Goal: Information Seeking & Learning: Learn about a topic

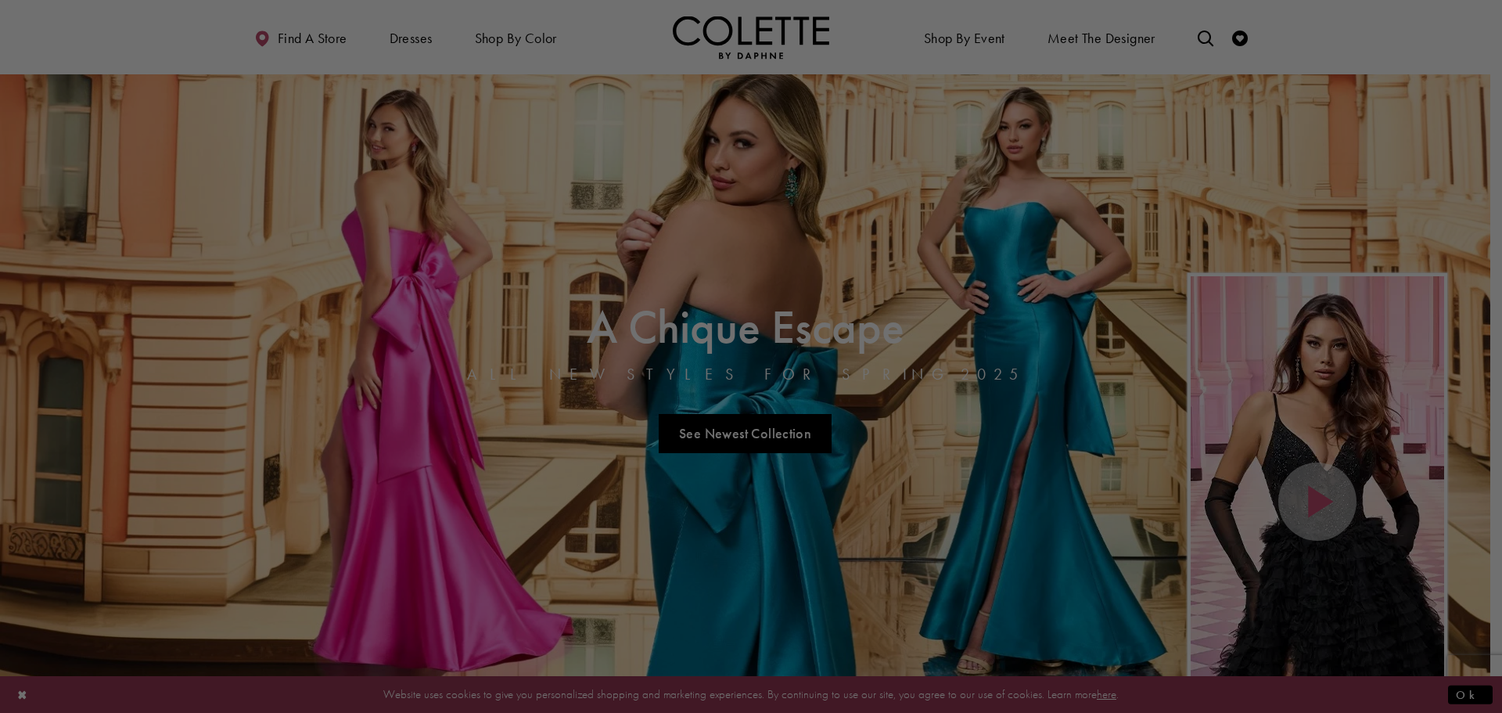
drag, startPoint x: 1496, startPoint y: 128, endPoint x: 1501, endPoint y: 163, distance: 34.7
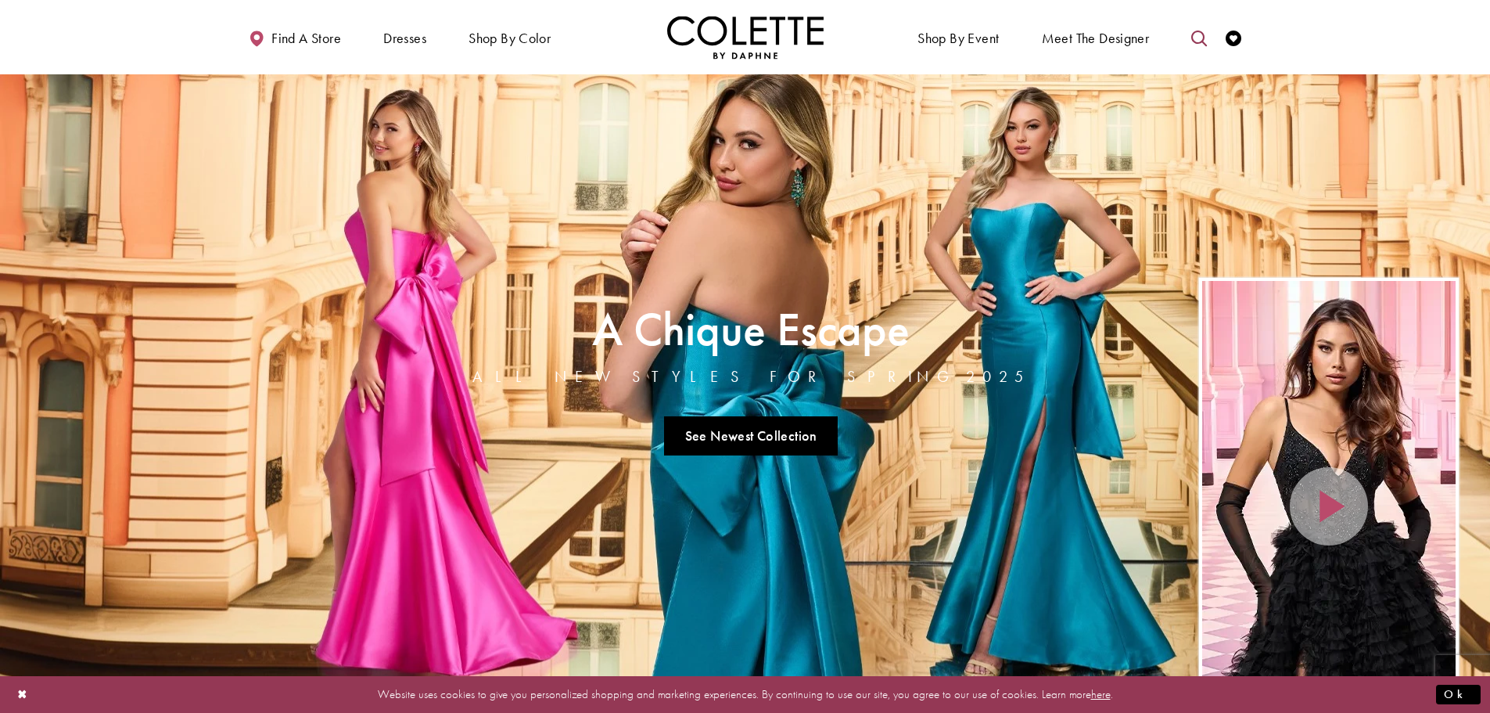
click at [1198, 35] on icon "Toggle search" at bounding box center [1199, 39] width 16 height 16
click at [1068, 30] on input "Search" at bounding box center [1119, 38] width 188 height 23
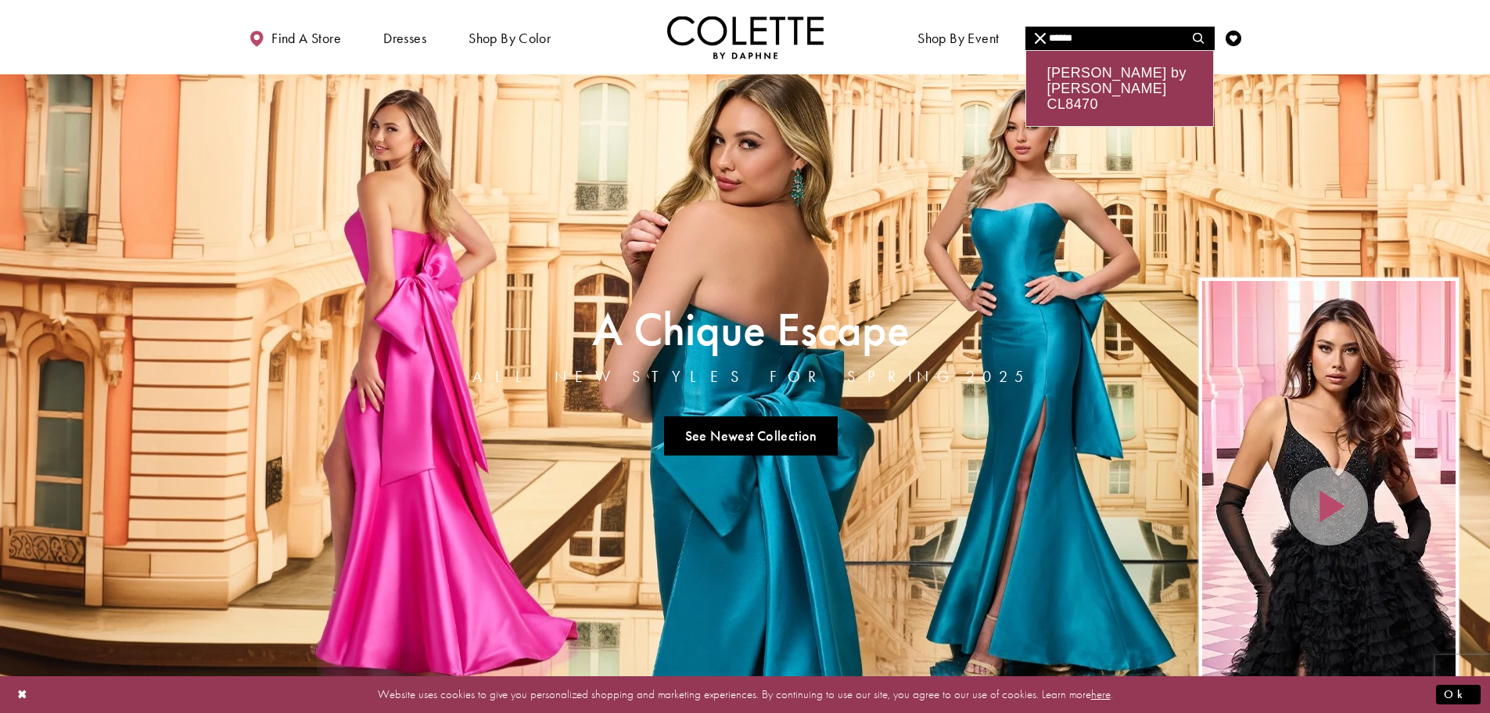
type input "******"
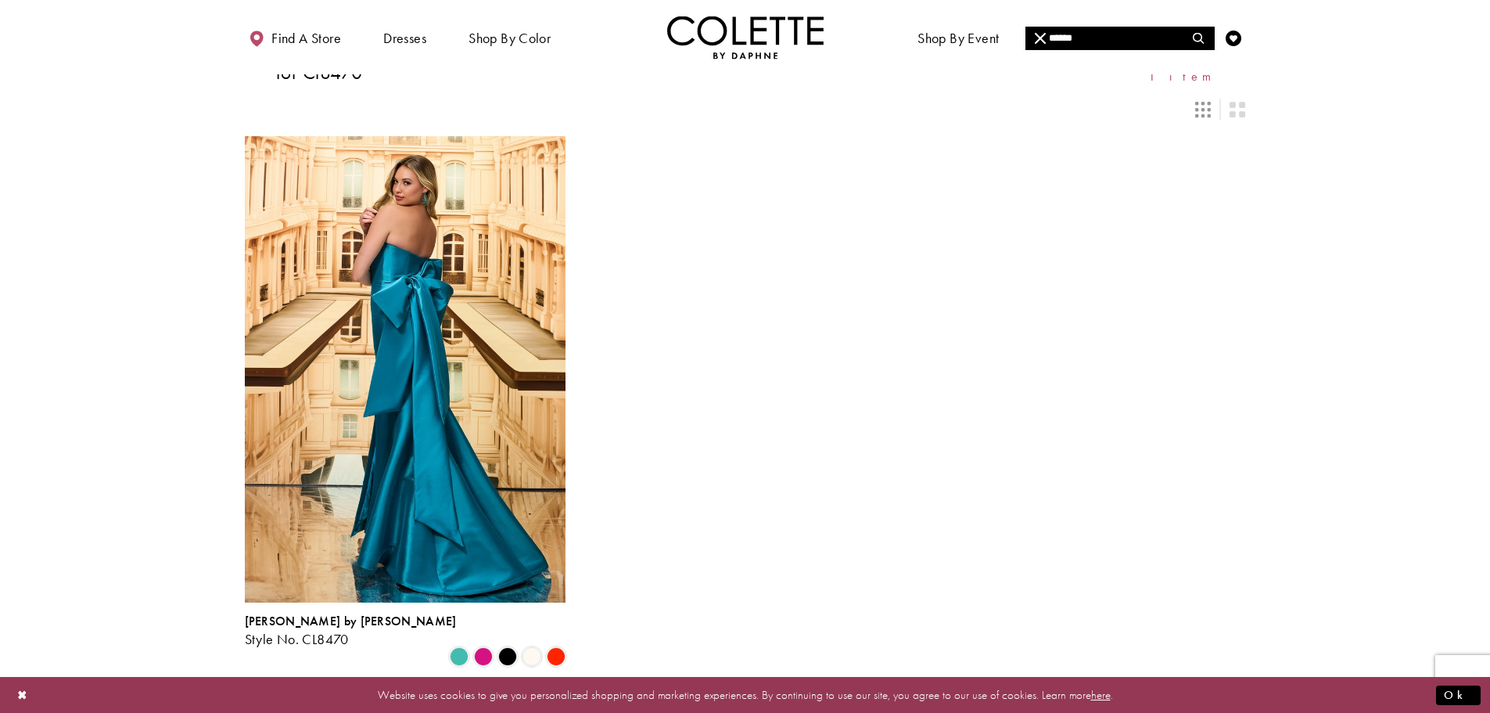
scroll to position [203, 0]
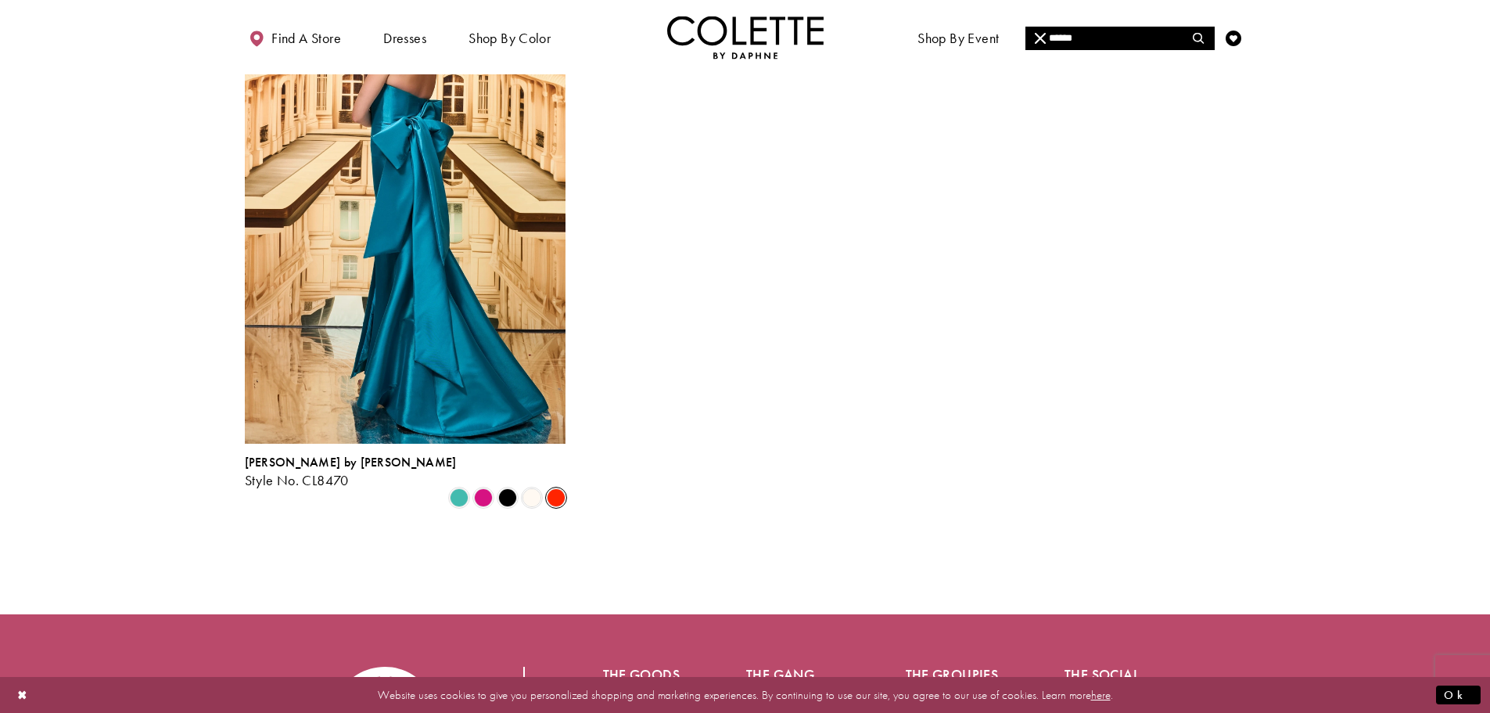
click at [561, 488] on span "Product List" at bounding box center [556, 497] width 19 height 19
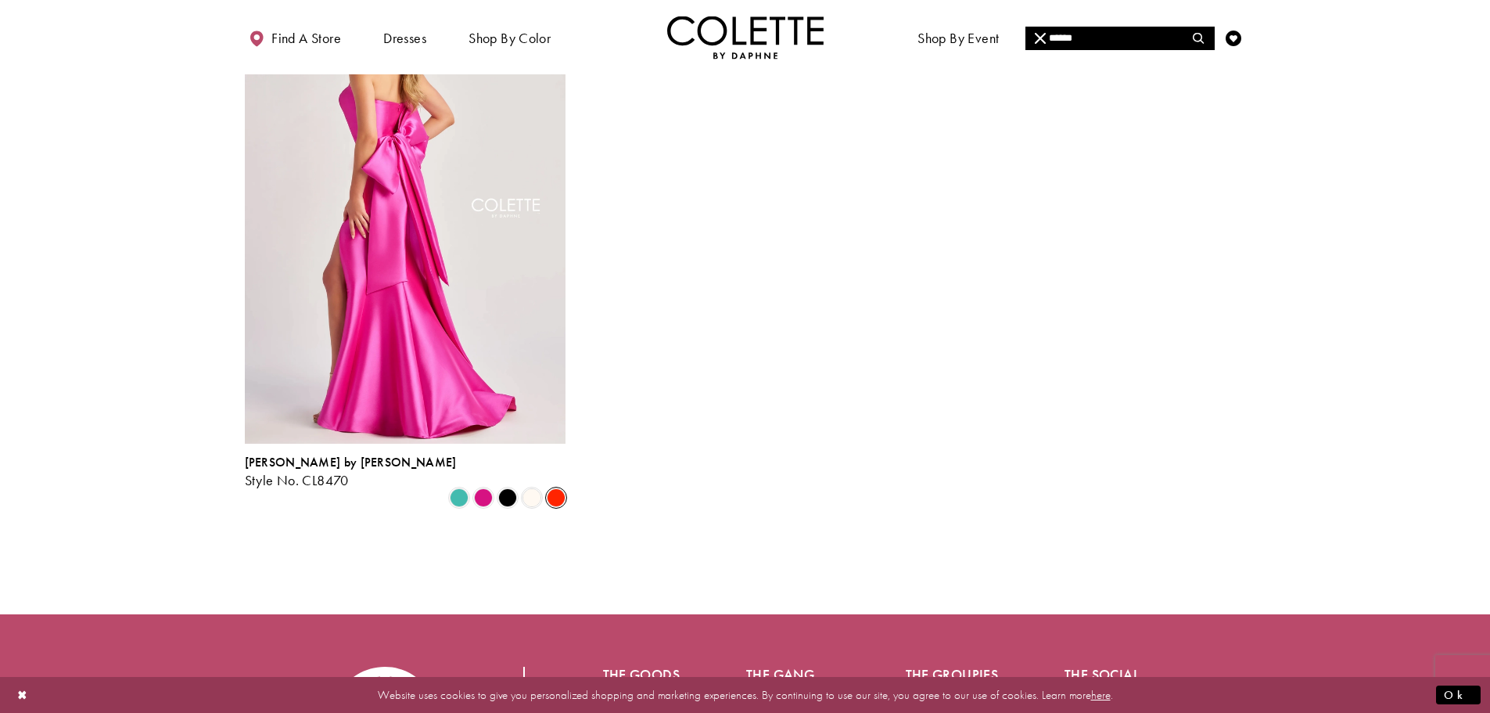
click at [453, 296] on img "Visit Colette by Daphne Style No. CL8470 Page" at bounding box center [405, 210] width 321 height 466
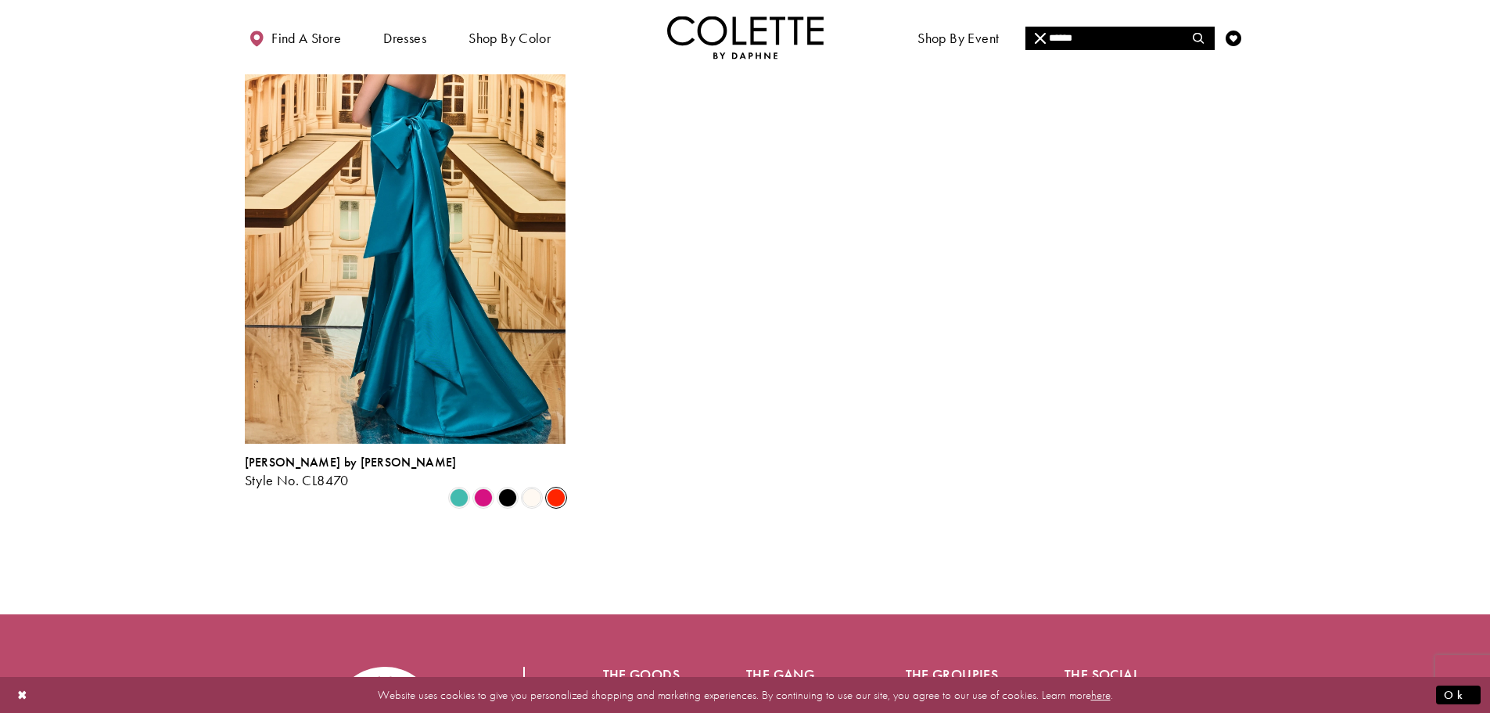
click at [556, 488] on span "Product List" at bounding box center [556, 497] width 19 height 19
